Goal: Information Seeking & Learning: Check status

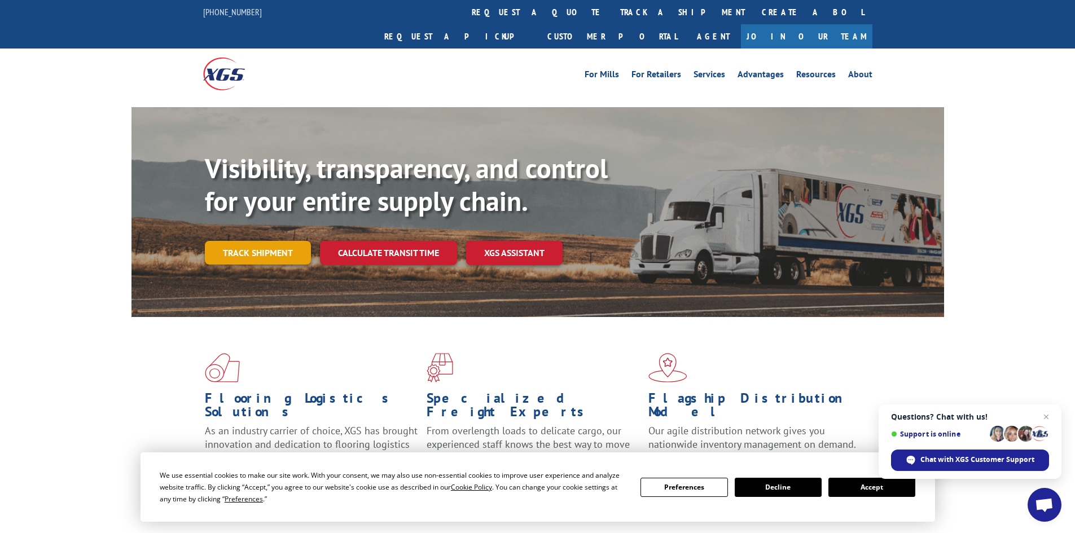
click at [280, 241] on link "Track shipment" at bounding box center [258, 253] width 106 height 24
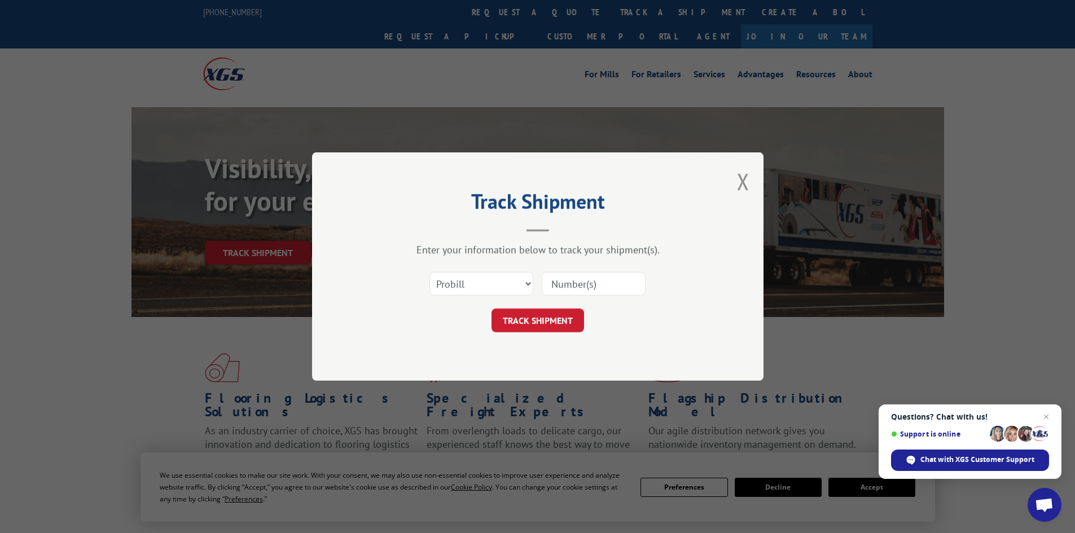
click at [566, 280] on input at bounding box center [594, 284] width 104 height 24
click at [526, 285] on select "Select category... Probill BOL PO" at bounding box center [481, 284] width 104 height 24
select select "bol"
click at [429, 272] on select "Select category... Probill BOL PO" at bounding box center [481, 284] width 104 height 24
click at [582, 287] on input at bounding box center [594, 284] width 104 height 24
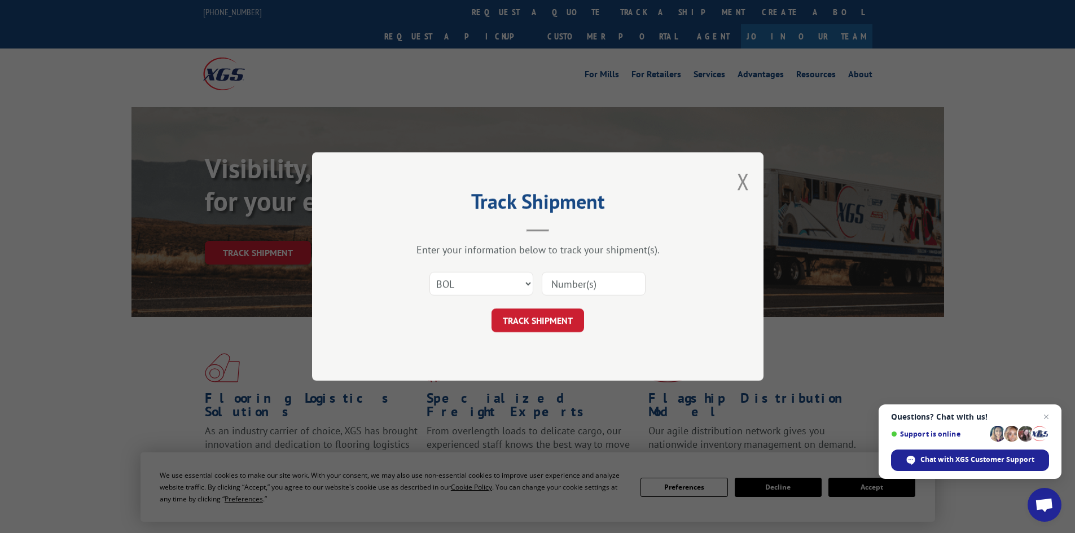
paste input "985879"
type input "985879"
click at [537, 310] on button "TRACK SHIPMENT" at bounding box center [537, 321] width 93 height 24
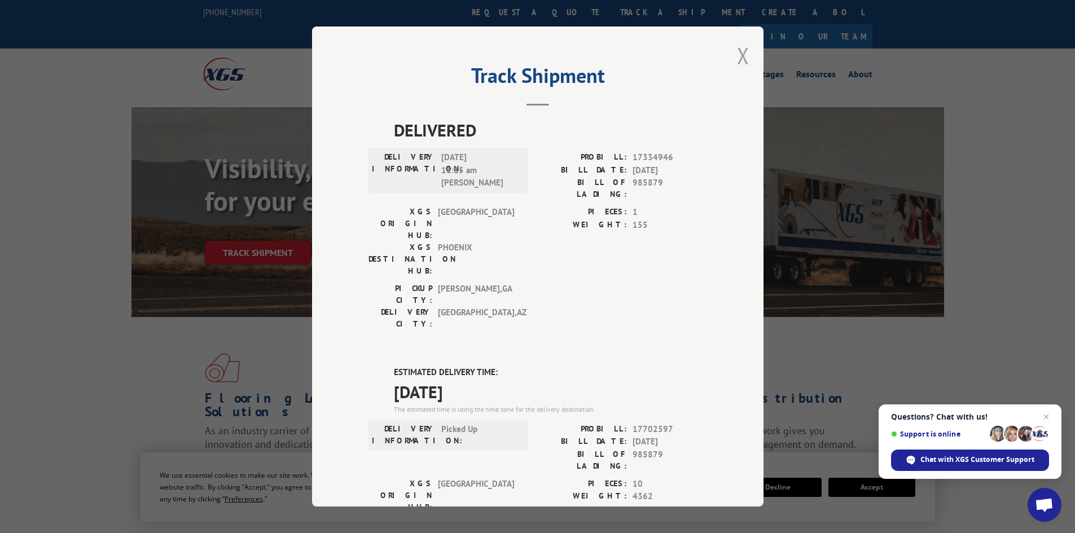
click at [737, 56] on button "Close modal" at bounding box center [743, 56] width 12 height 30
